Goal: Information Seeking & Learning: Learn about a topic

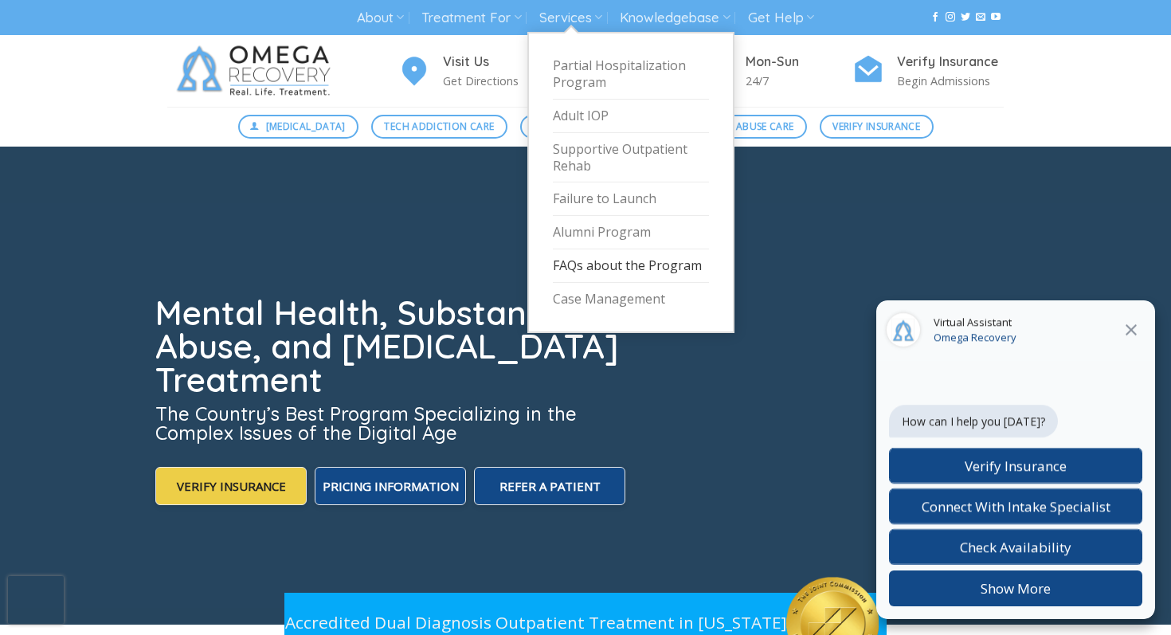
click at [604, 269] on link "FAQs about the Program" at bounding box center [631, 265] width 156 height 33
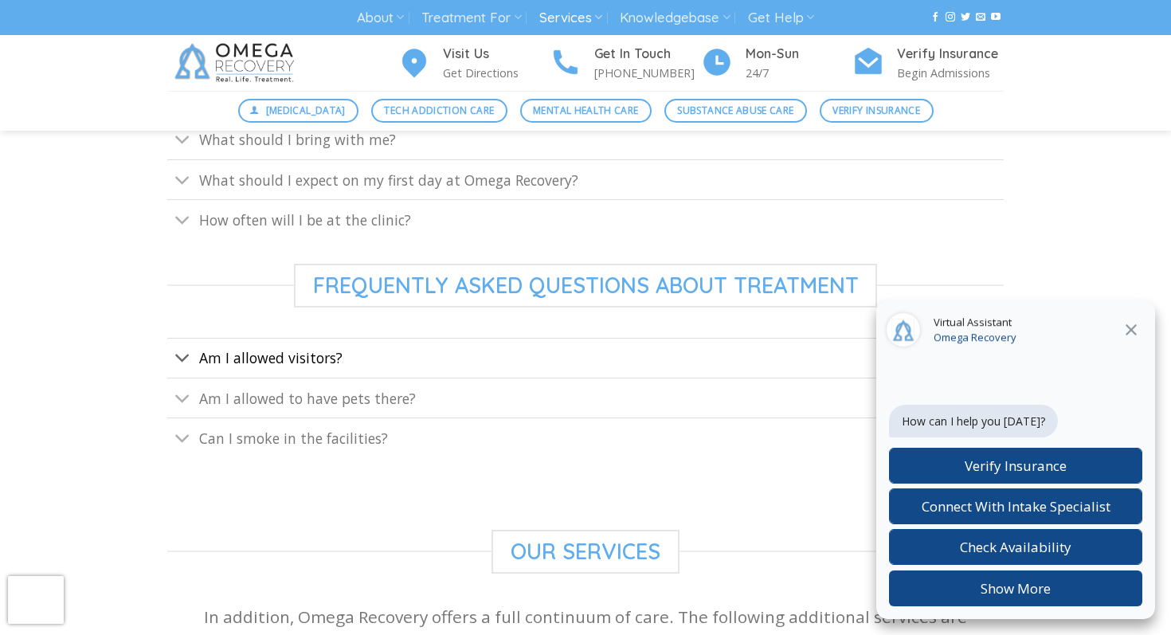
scroll to position [782, 0]
click at [173, 222] on button "Toggle" at bounding box center [182, 220] width 31 height 34
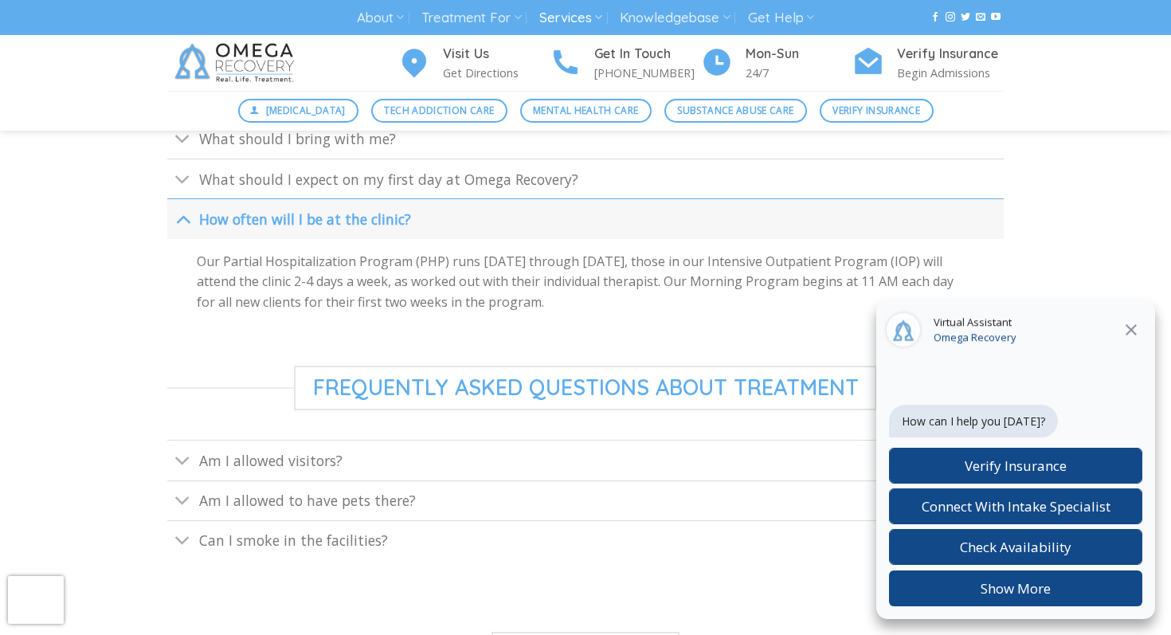
click at [1133, 329] on icon "Close" at bounding box center [1131, 329] width 19 height 19
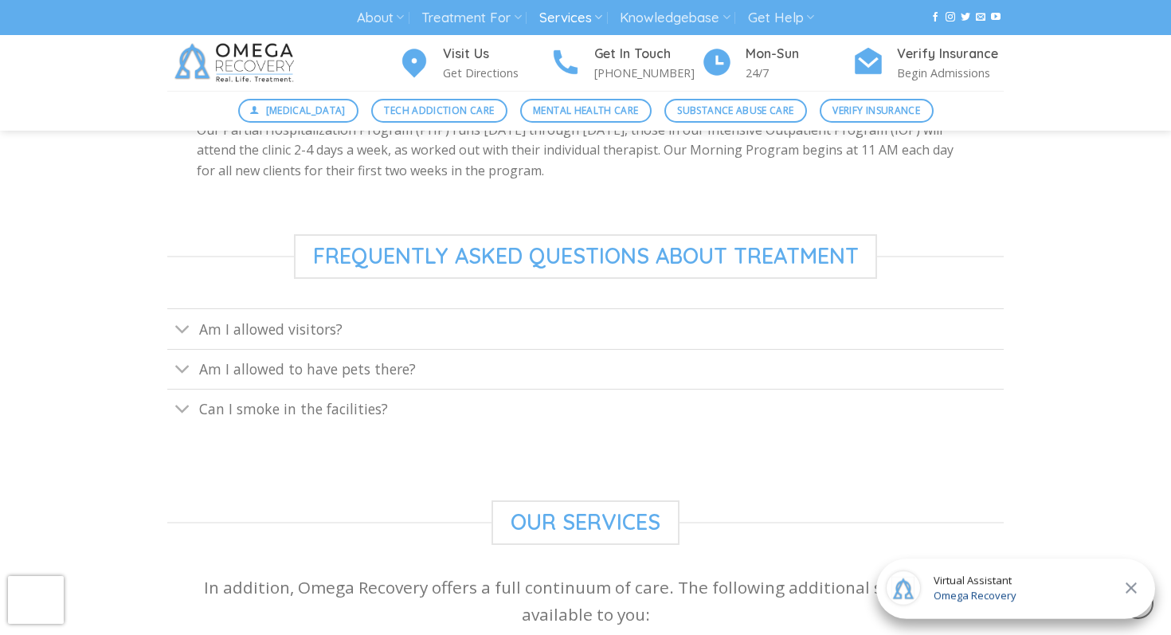
scroll to position [915, 0]
click at [294, 376] on span "Am I allowed to have pets there?" at bounding box center [307, 367] width 217 height 19
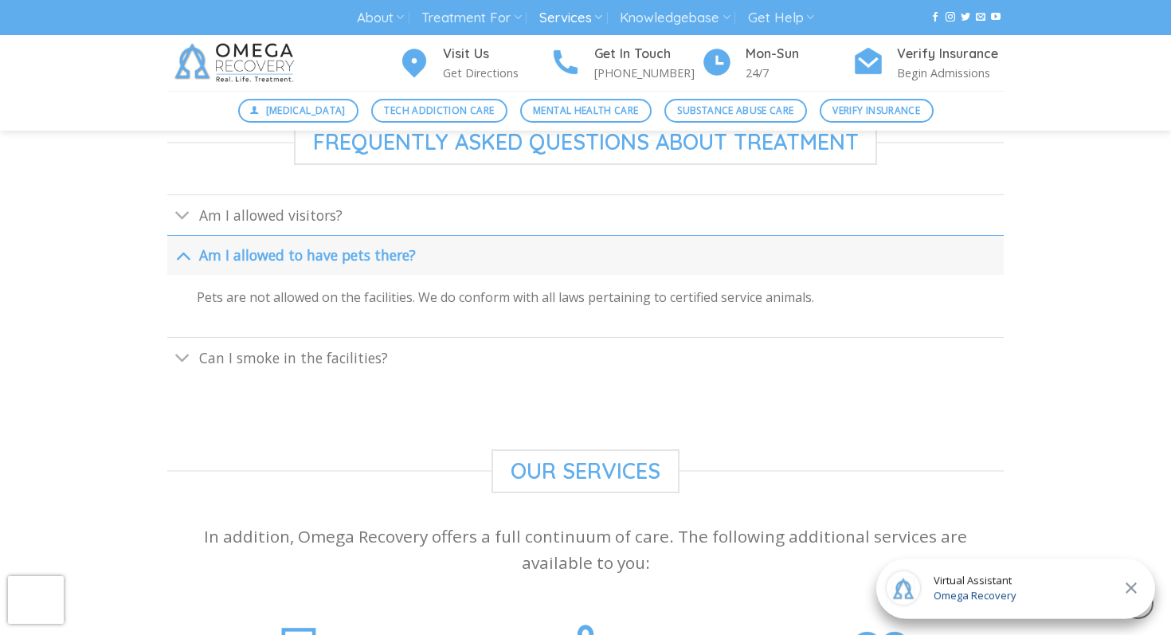
scroll to position [1032, 0]
